Goal: Find contact information: Find contact information

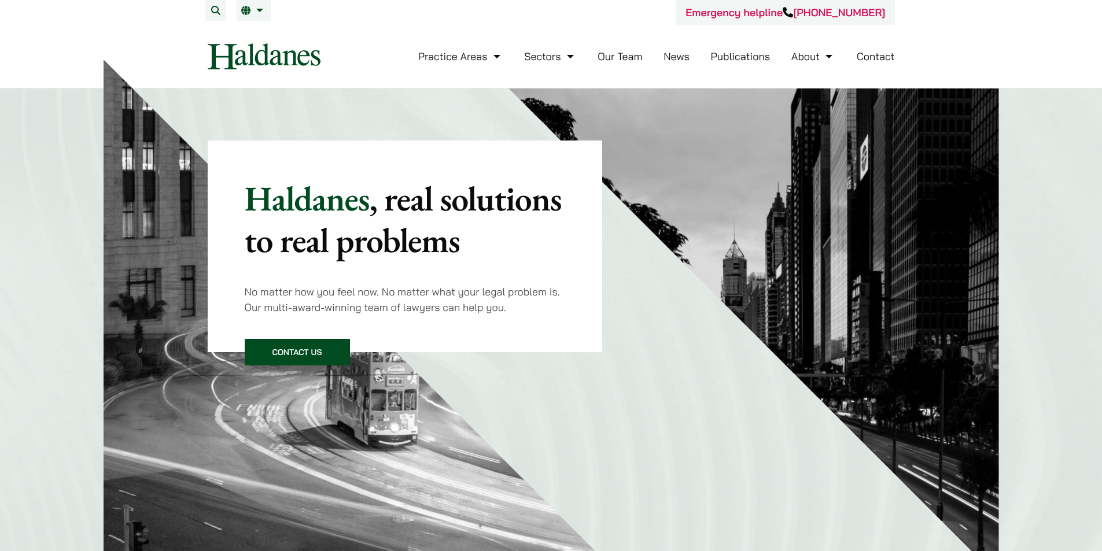
click at [874, 53] on link "Contact" at bounding box center [876, 56] width 38 height 13
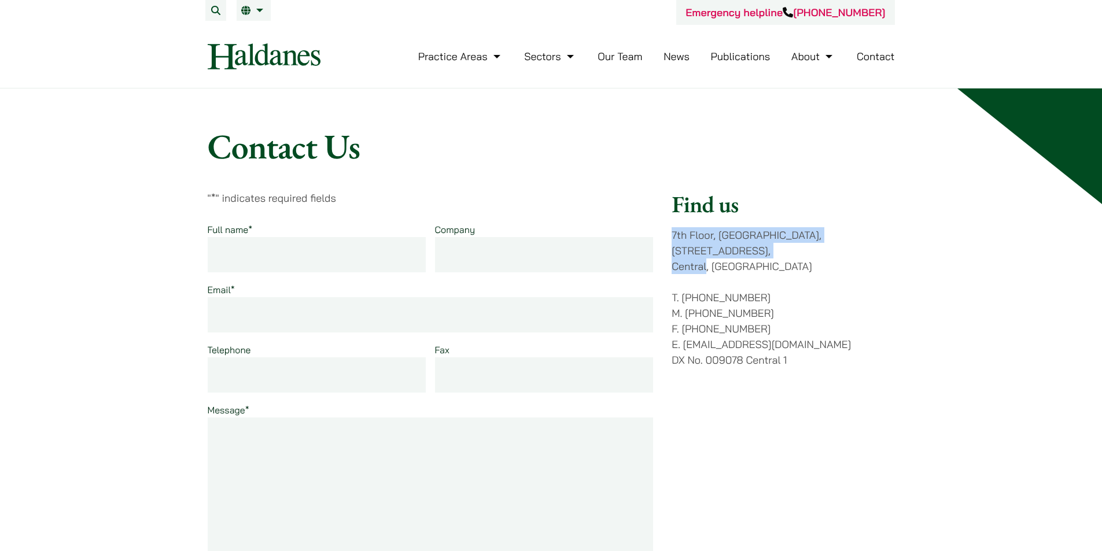
drag, startPoint x: 673, startPoint y: 236, endPoint x: 707, endPoint y: 248, distance: 35.9
click at [707, 248] on p "7th Floor, Ruttonjee House, 11 Duddell Street, Central, Hong Kong" at bounding box center [783, 250] width 223 height 47
copy p "7th Floor, Ruttonjee House, 11 Duddell Street, Central"
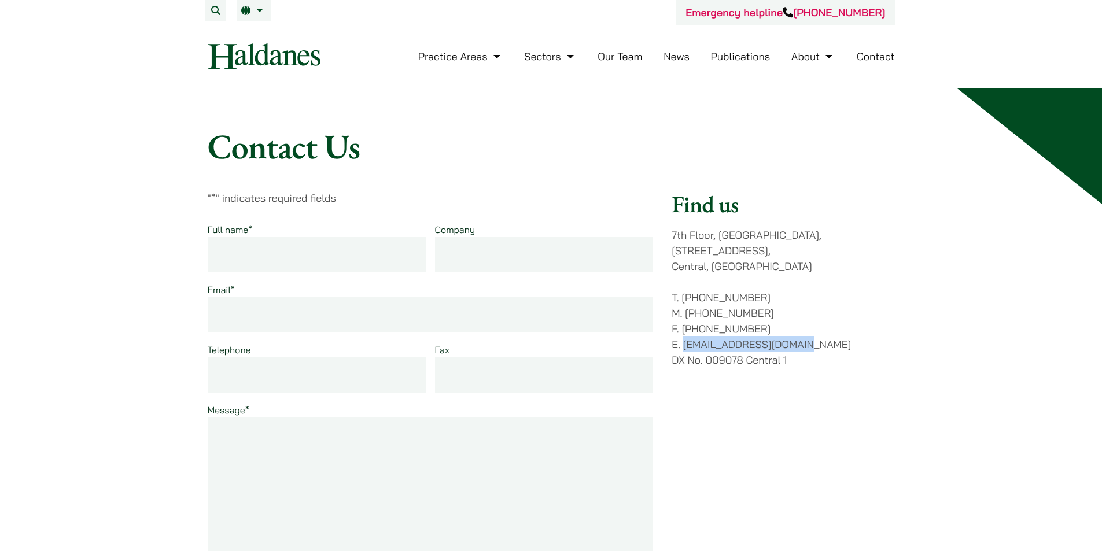
drag, startPoint x: 804, startPoint y: 328, endPoint x: 684, endPoint y: 337, distance: 120.1
click at [684, 337] on p "T. (852) 2868 1234 M. (852) 9763 5524 F. (852) 2845 1637 E. enquiries@haldanes.…" at bounding box center [783, 329] width 223 height 78
copy p "[EMAIL_ADDRESS][DOMAIN_NAME]"
click at [619, 58] on link "Our Team" at bounding box center [620, 56] width 45 height 13
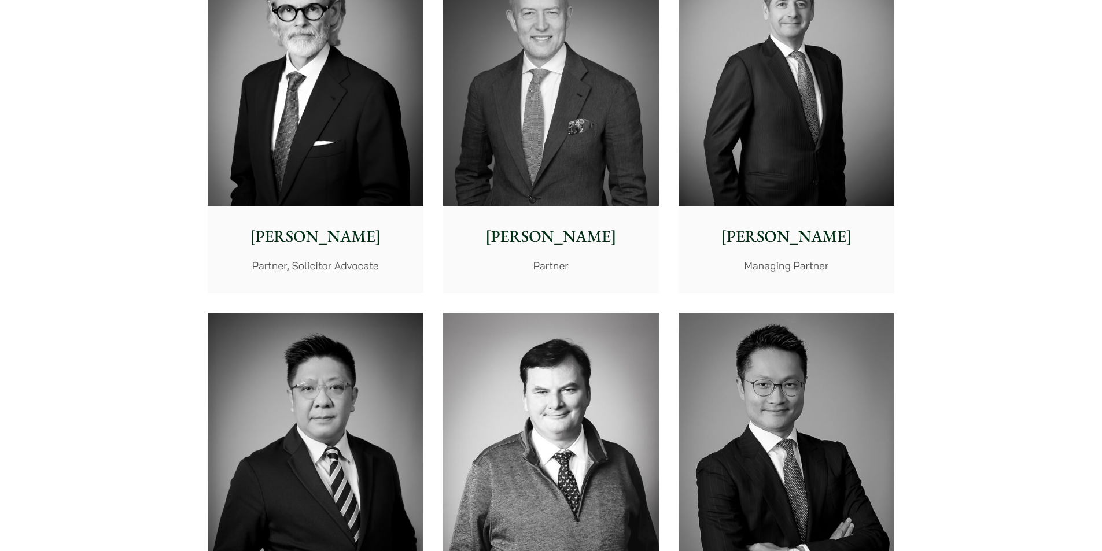
scroll to position [405, 0]
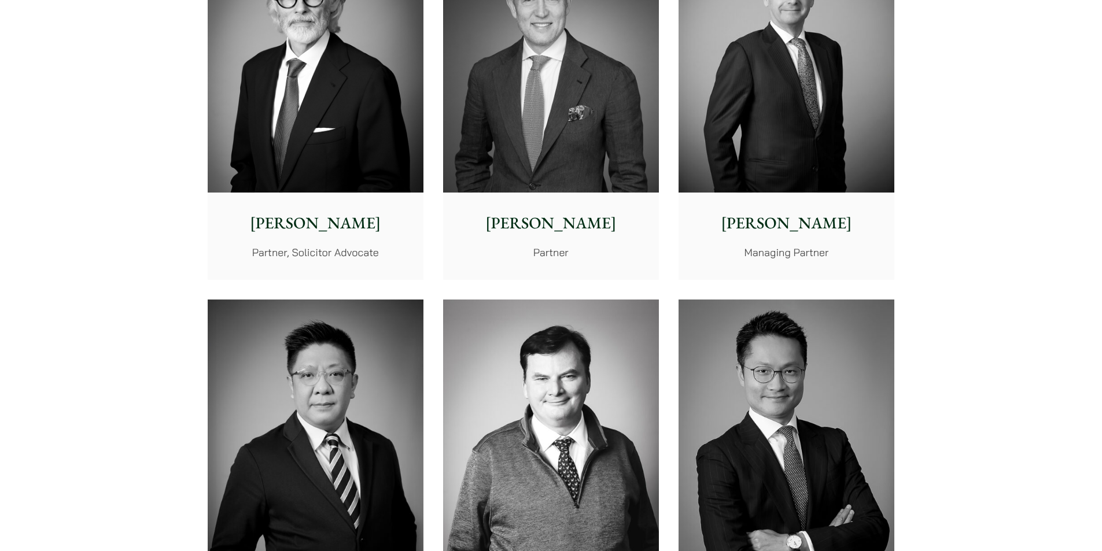
click at [775, 97] on img at bounding box center [787, 57] width 216 height 270
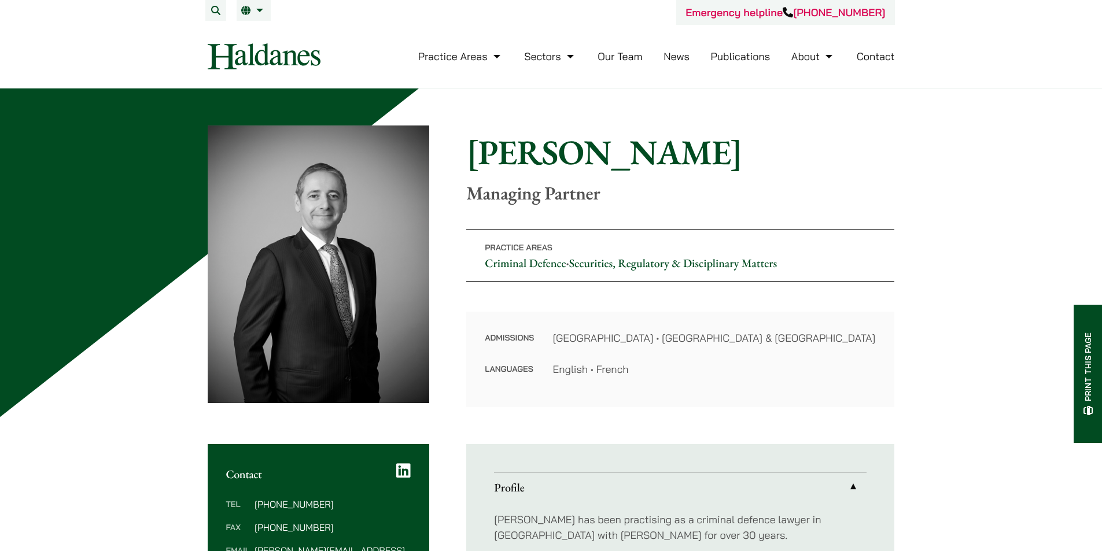
scroll to position [231, 0]
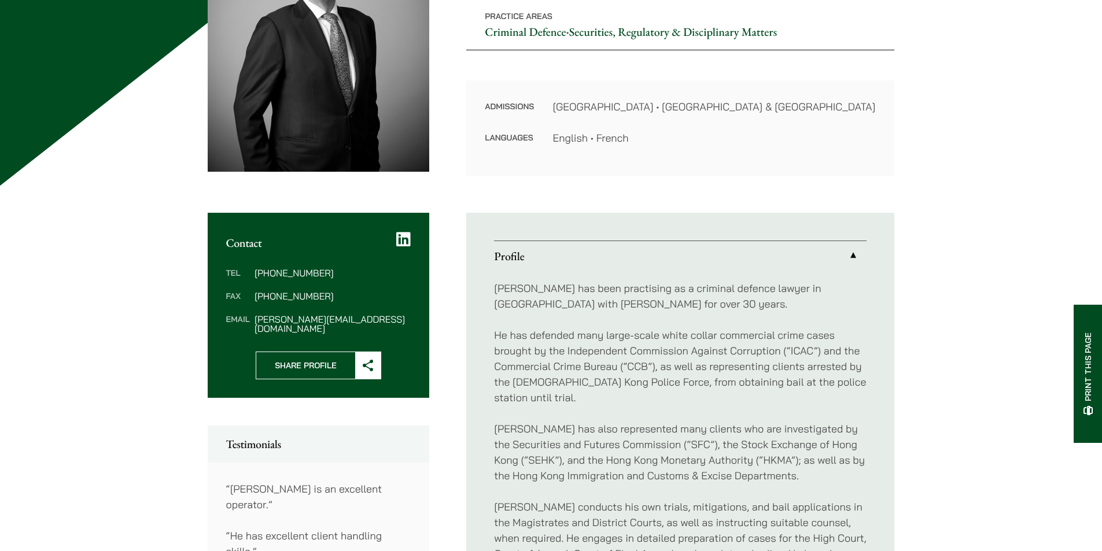
drag, startPoint x: 332, startPoint y: 320, endPoint x: 348, endPoint y: 330, distance: 19.3
click at [348, 330] on div "Tel (852) 2230 2887 Fax (852) 2845 1637 Email powner@haldanes.com" at bounding box center [319, 301] width 222 height 102
drag, startPoint x: 353, startPoint y: 319, endPoint x: 255, endPoint y: 321, distance: 97.8
click at [255, 321] on dd "powner@haldanes.com" at bounding box center [333, 324] width 156 height 19
copy dd "powner@haldanes.com"
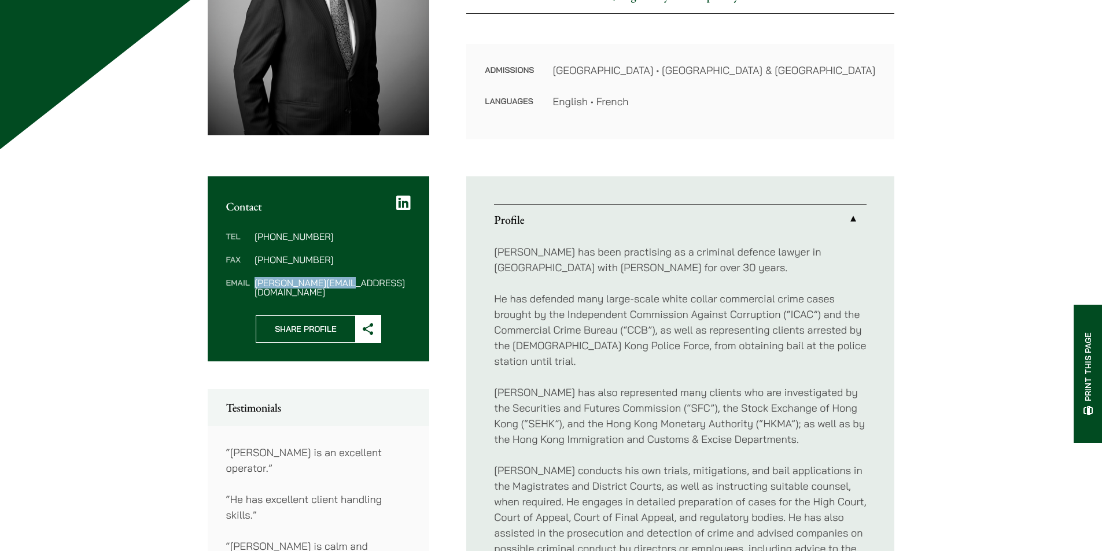
scroll to position [347, 0]
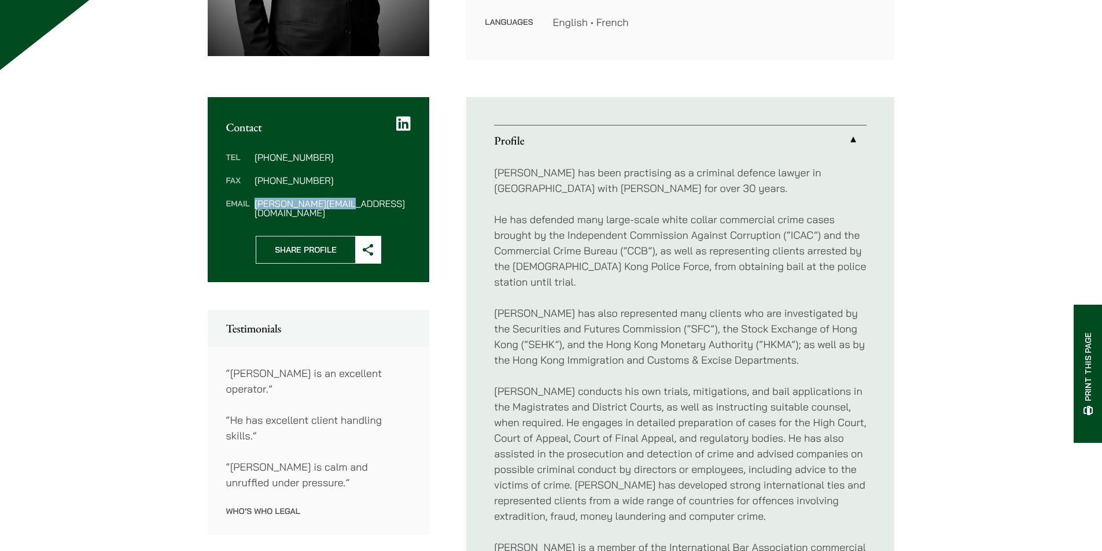
click at [404, 120] on icon at bounding box center [403, 124] width 14 height 16
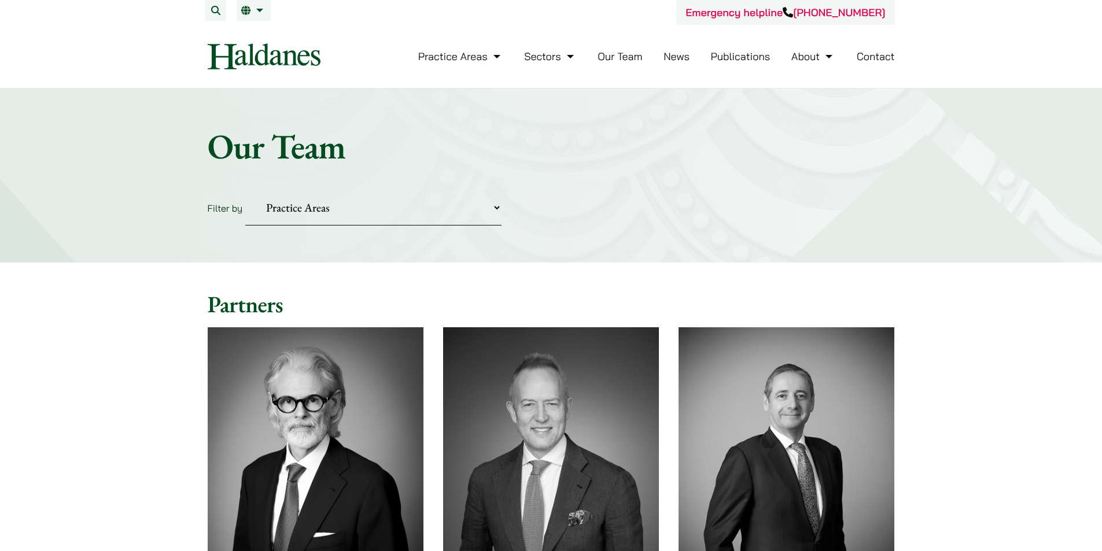
scroll to position [405, 0]
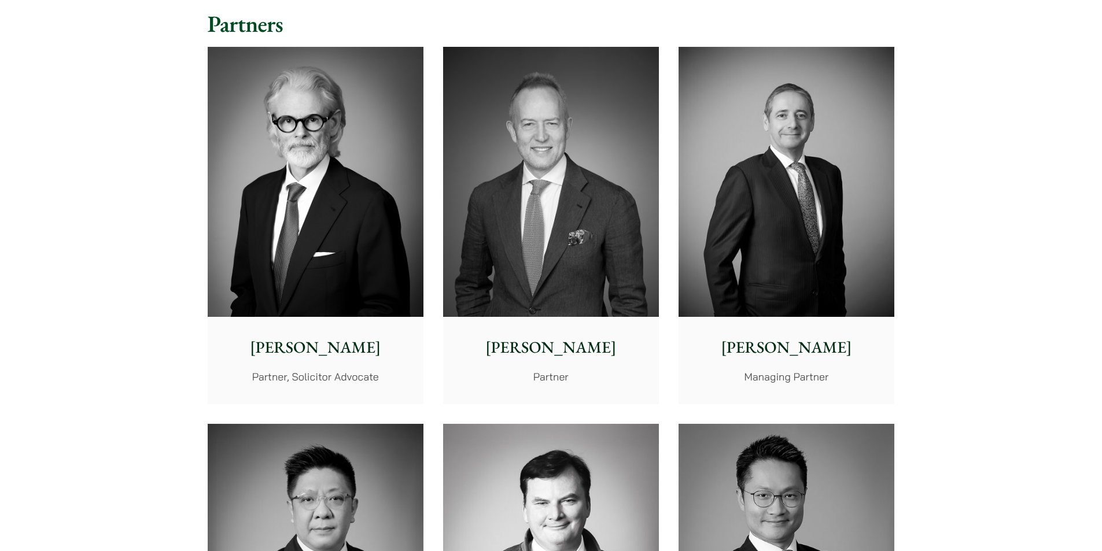
scroll to position [405, 0]
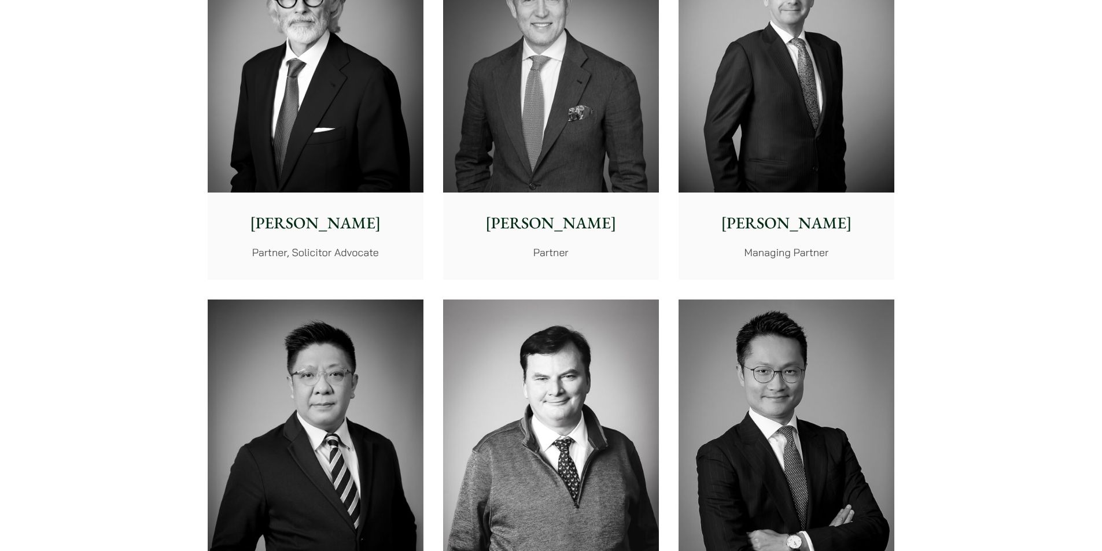
click at [296, 89] on img at bounding box center [316, 57] width 216 height 270
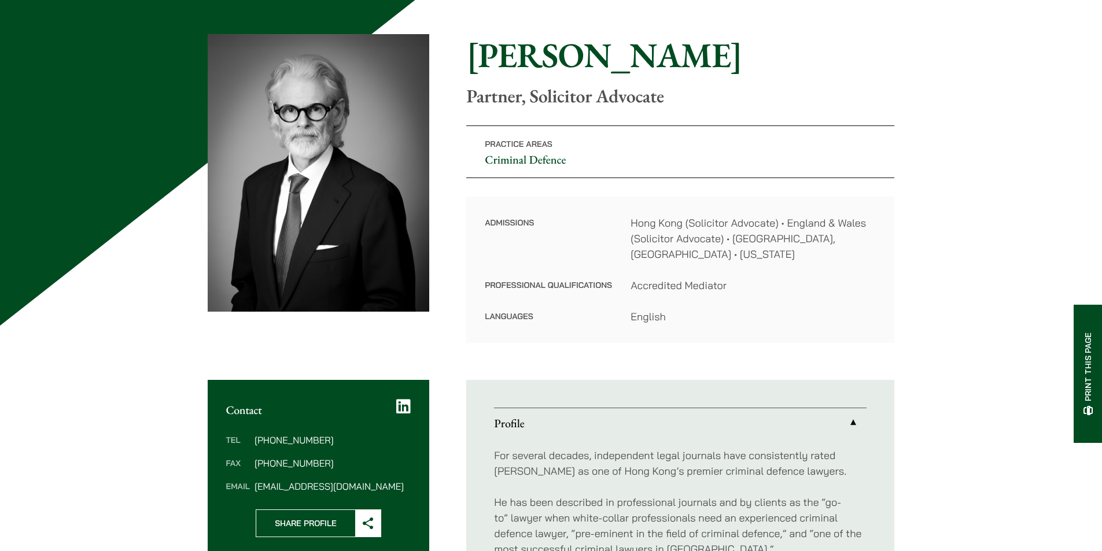
scroll to position [231, 0]
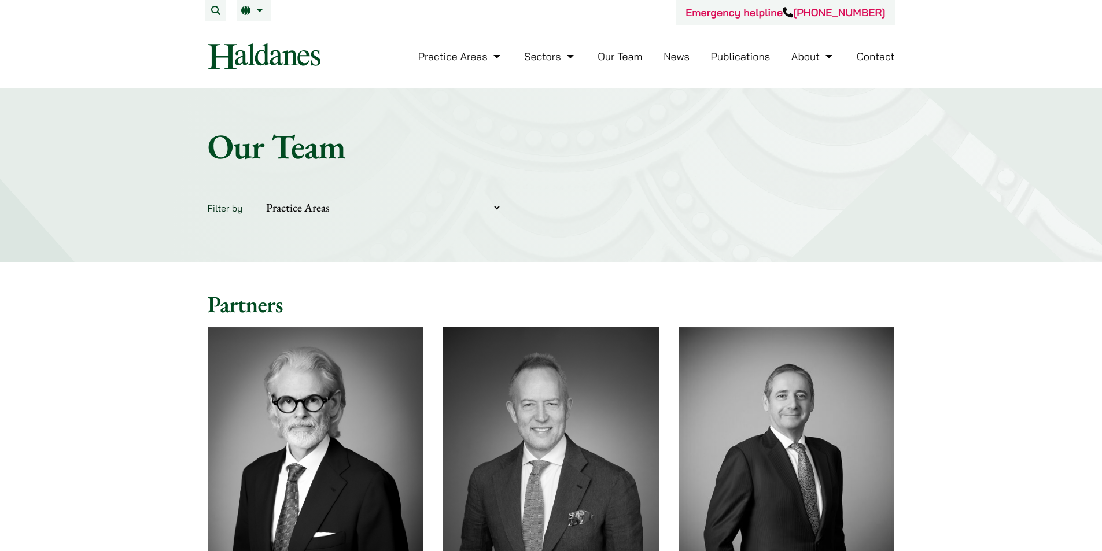
scroll to position [405, 0]
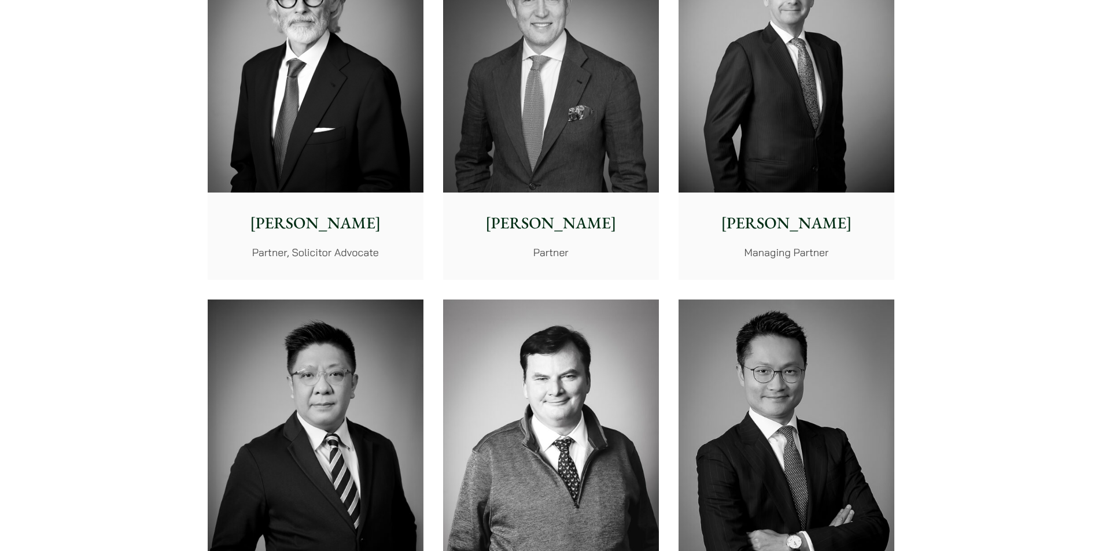
click at [608, 117] on img at bounding box center [551, 57] width 216 height 270
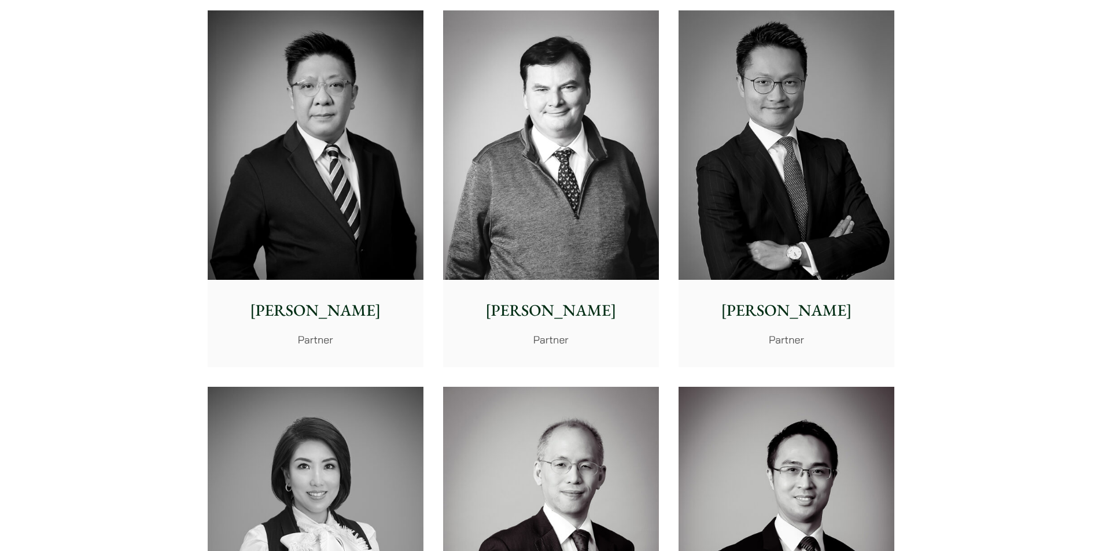
click at [295, 175] on img at bounding box center [316, 145] width 216 height 270
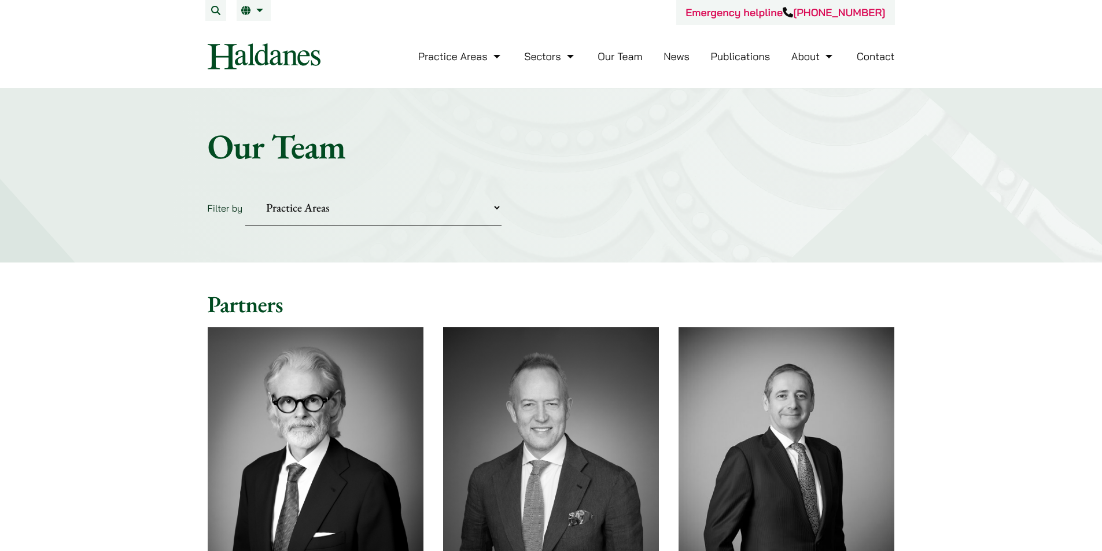
scroll to position [694, 0]
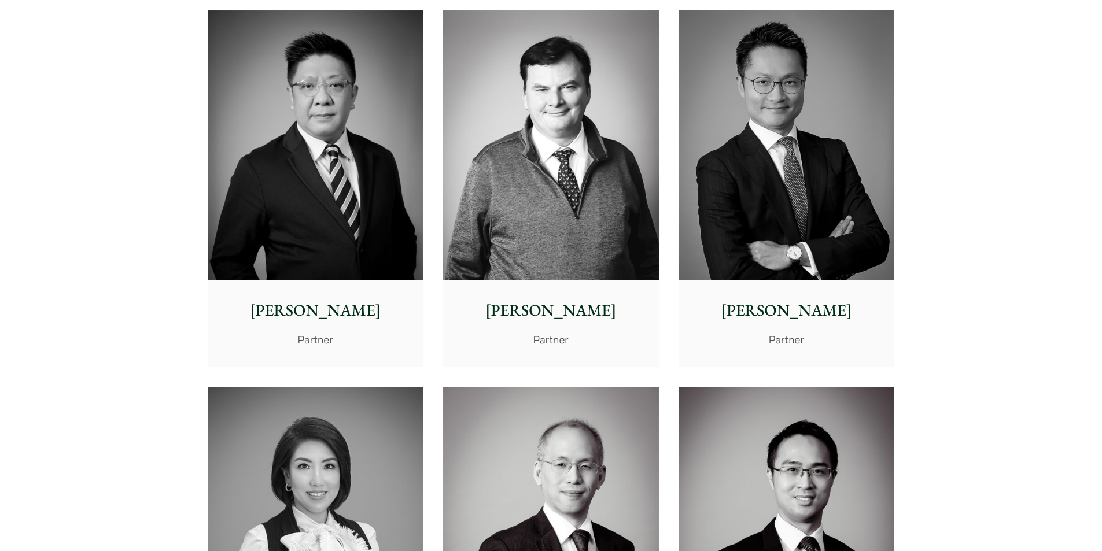
click at [542, 209] on img at bounding box center [551, 145] width 216 height 270
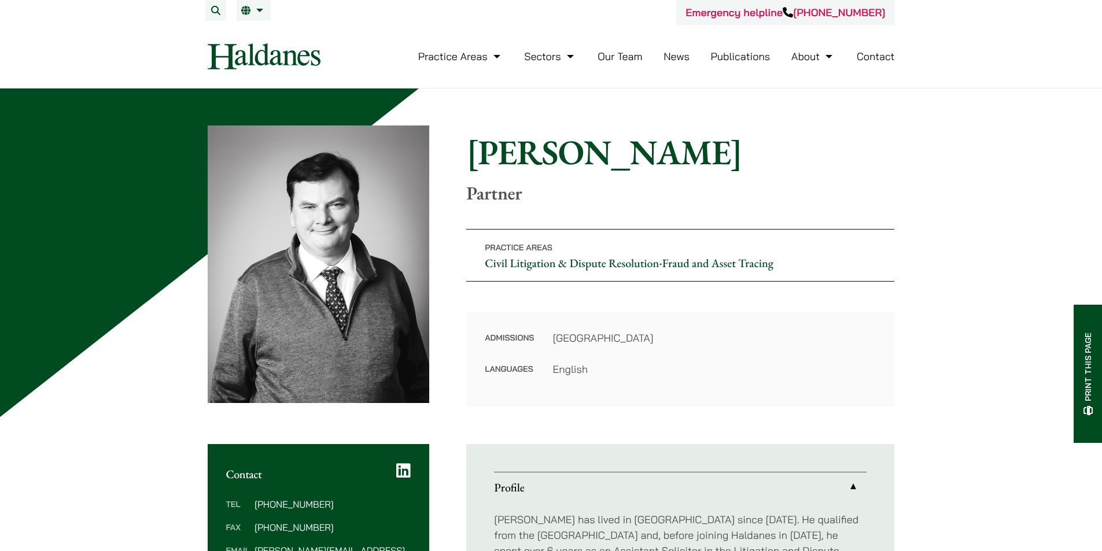
scroll to position [231, 0]
